Goal: Task Accomplishment & Management: Manage account settings

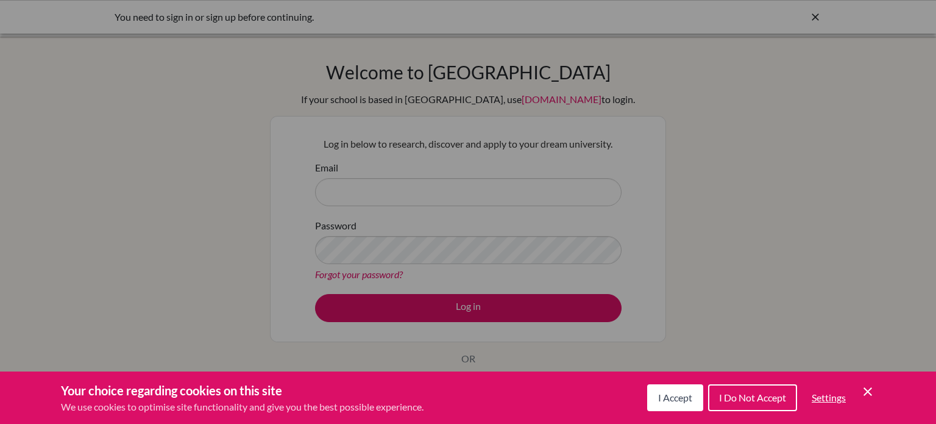
click at [678, 393] on span "I Accept" at bounding box center [675, 397] width 34 height 12
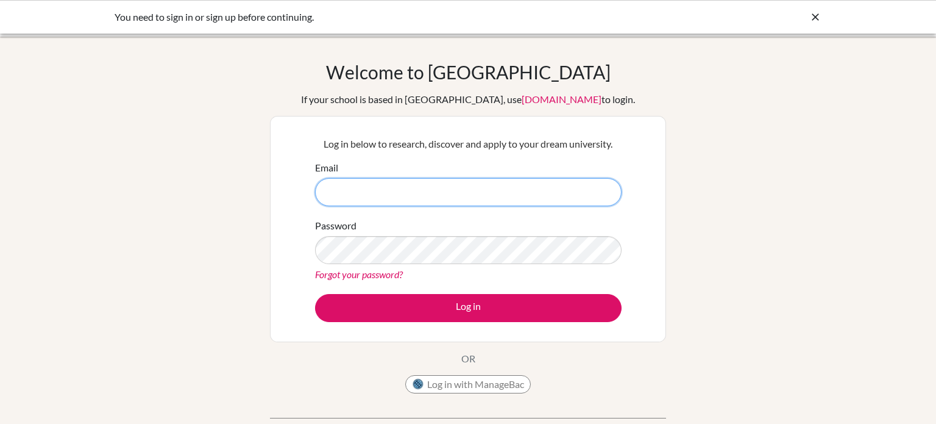
click at [466, 202] on input "Email" at bounding box center [468, 192] width 307 height 28
type input "[PERSON_NAME][EMAIL_ADDRESS][DOMAIN_NAME]"
click at [315, 294] on button "Log in" at bounding box center [468, 308] width 307 height 28
click at [812, 17] on icon at bounding box center [815, 17] width 12 height 12
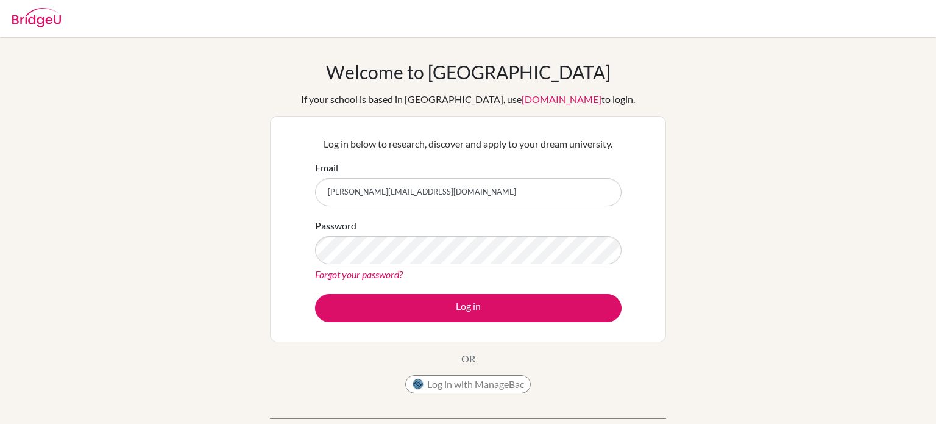
click at [355, 272] on link "Forgot your password?" at bounding box center [359, 274] width 88 height 12
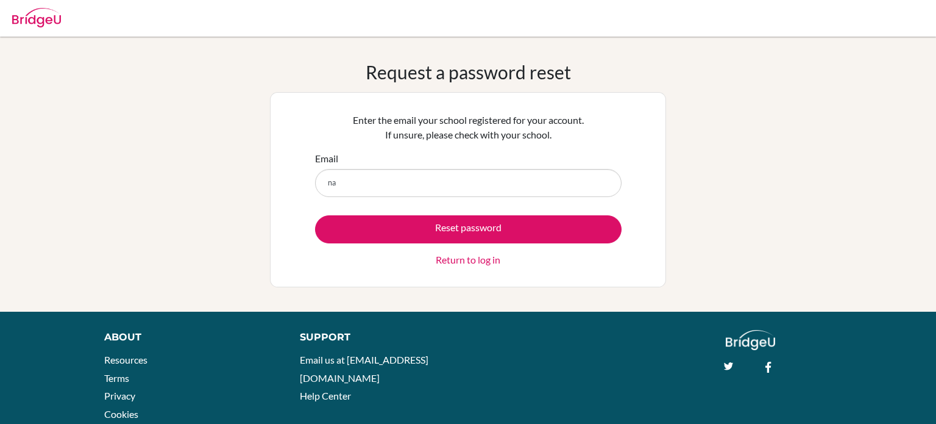
type input "[PERSON_NAME][EMAIL_ADDRESS][DOMAIN_NAME]"
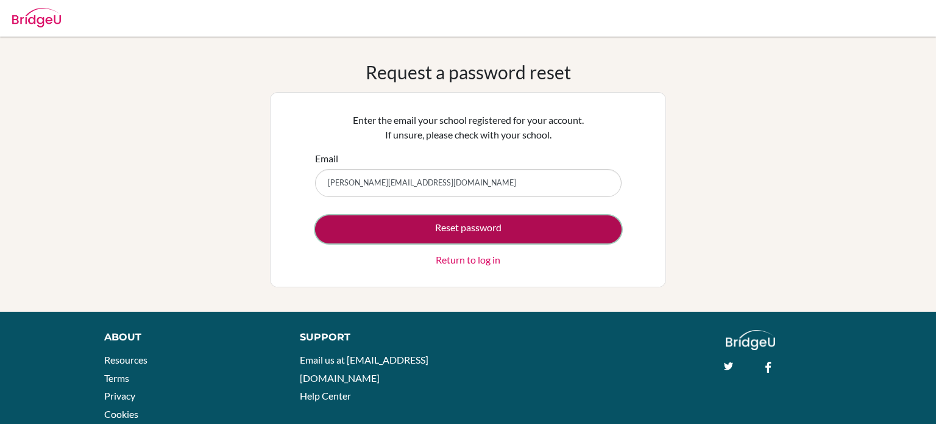
click at [433, 228] on button "Reset password" at bounding box center [468, 229] width 307 height 28
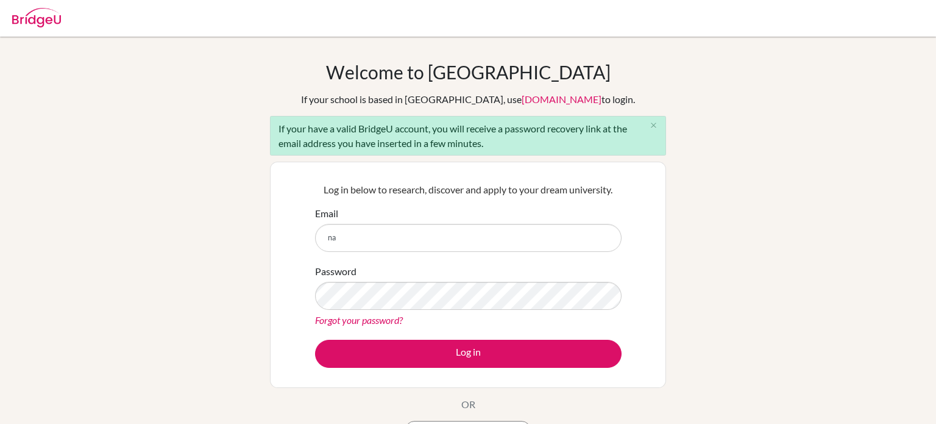
type input "[PERSON_NAME][EMAIL_ADDRESS][DOMAIN_NAME]"
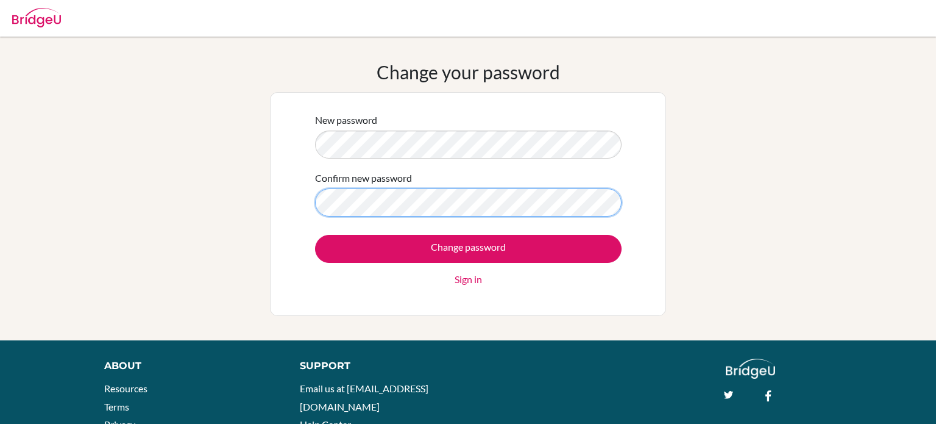
click at [315, 235] on input "Change password" at bounding box center [468, 249] width 307 height 28
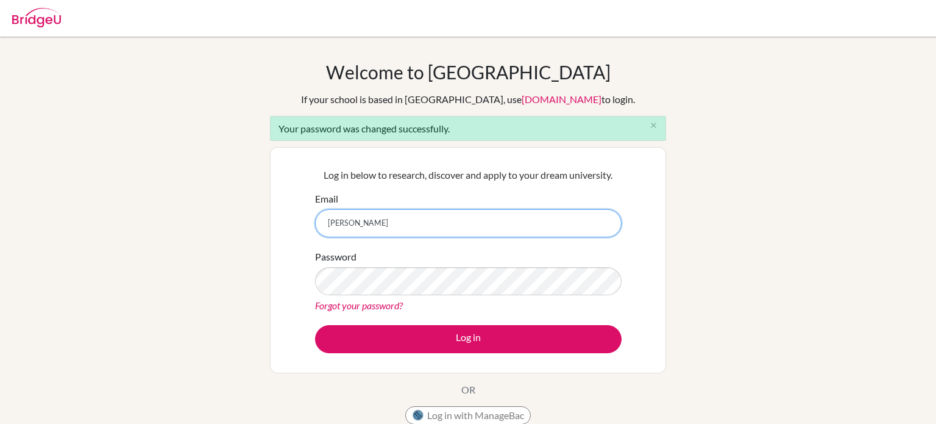
type input "[PERSON_NAME][EMAIL_ADDRESS][DOMAIN_NAME]"
click at [315, 325] on button "Log in" at bounding box center [468, 339] width 307 height 28
